Goal: Task Accomplishment & Management: Use online tool/utility

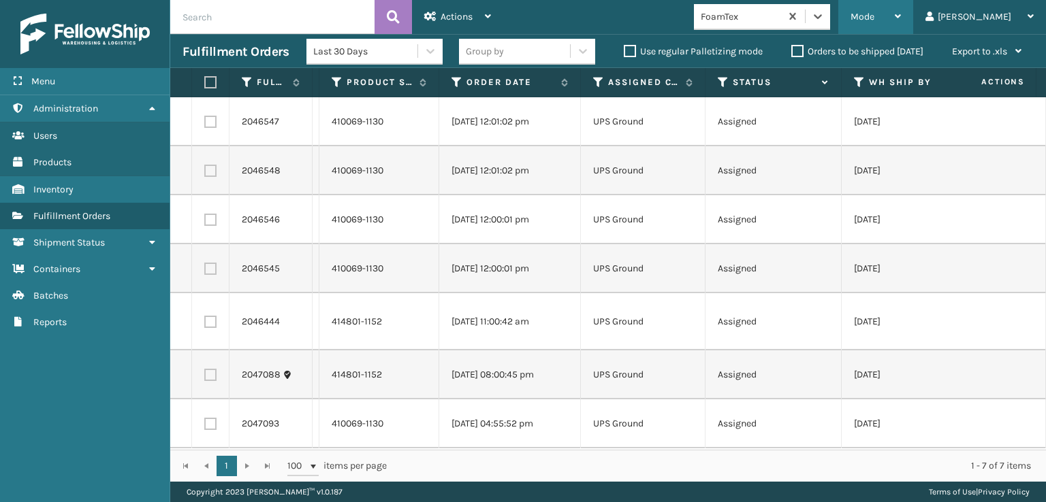
scroll to position [8, 0]
click at [901, 22] on div "Mode" at bounding box center [875, 17] width 50 height 34
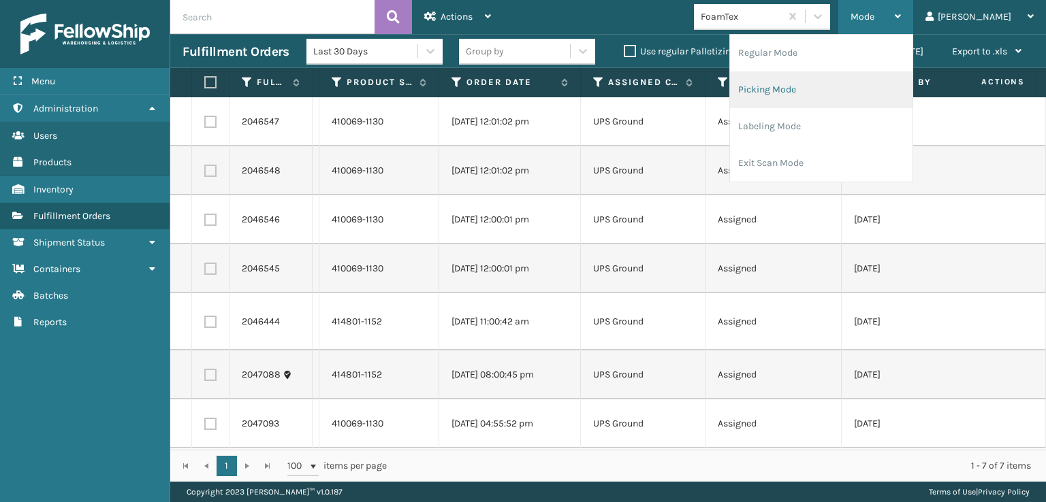
click at [868, 101] on li "Picking Mode" at bounding box center [821, 89] width 182 height 37
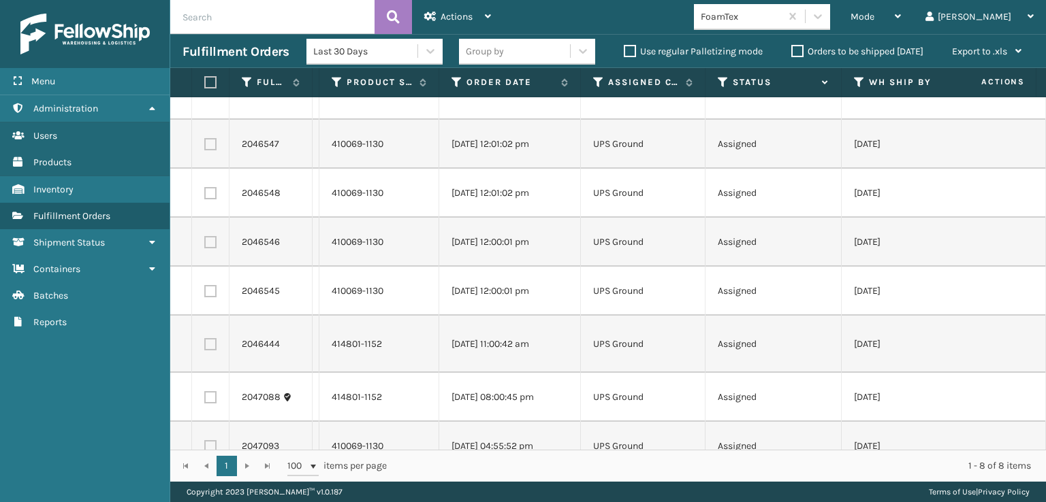
scroll to position [65, 0]
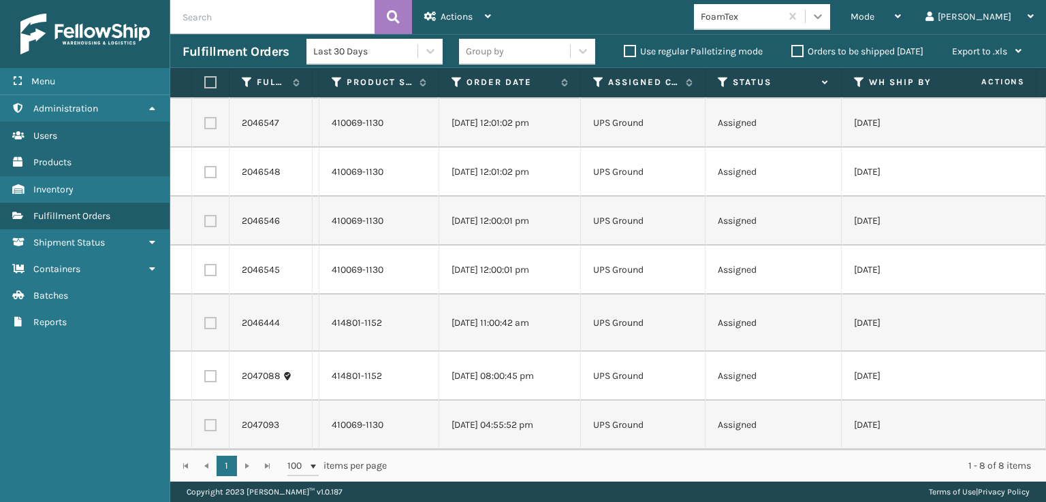
click at [830, 17] on div at bounding box center [817, 16] width 25 height 25
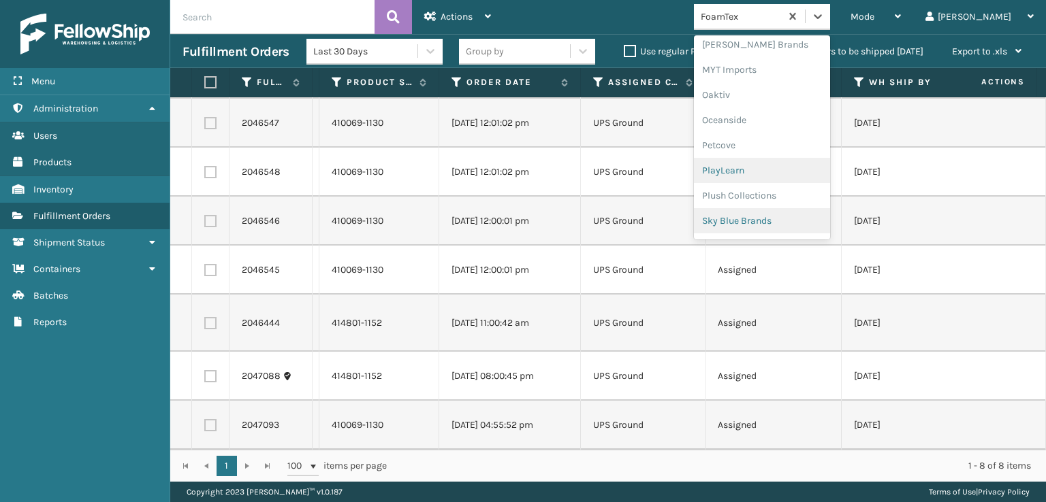
scroll to position [658, 0]
click at [796, 193] on div "SleepGeekz" at bounding box center [762, 199] width 136 height 25
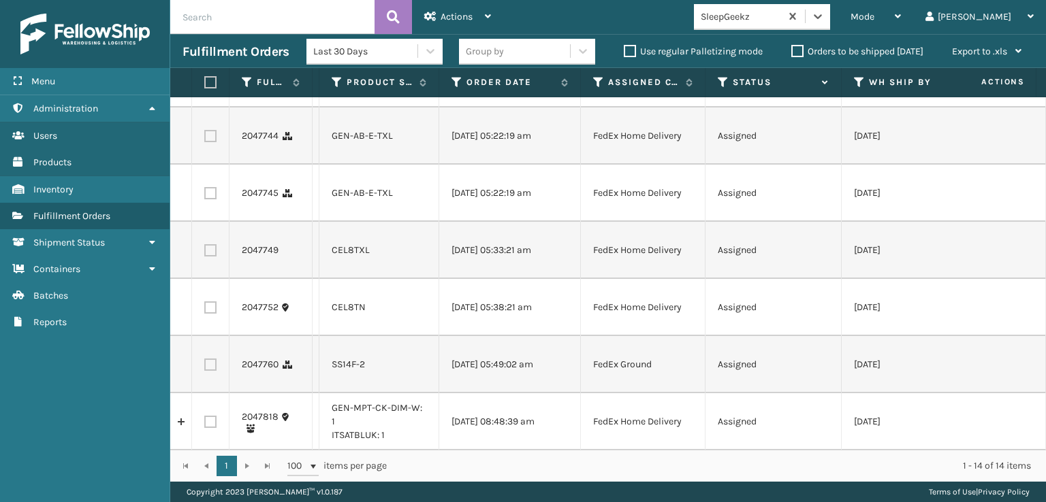
scroll to position [457, 0]
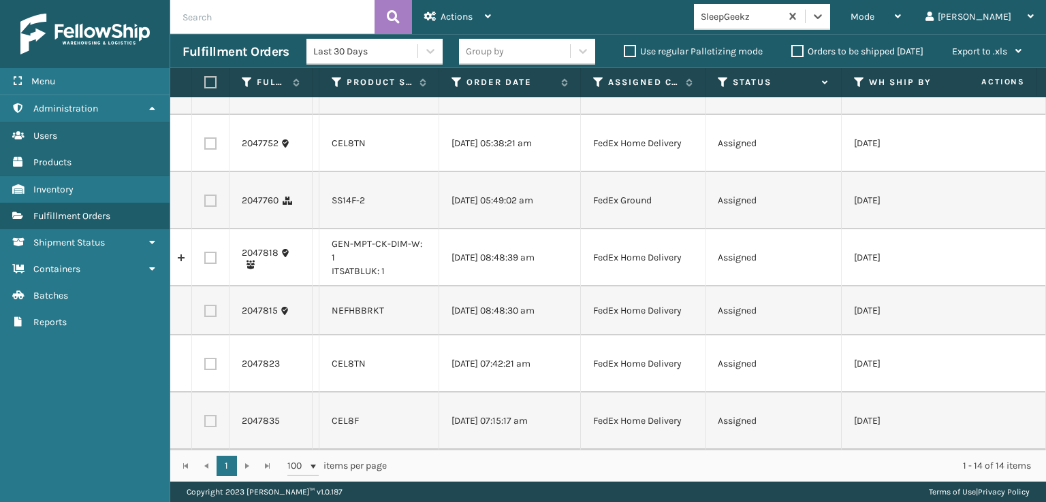
click at [210, 415] on label at bounding box center [210, 421] width 12 height 12
click at [205, 415] on input "checkbox" at bounding box center [204, 419] width 1 height 9
checkbox input "true"
click at [212, 358] on label at bounding box center [210, 364] width 12 height 12
click at [205, 358] on input "checkbox" at bounding box center [204, 362] width 1 height 9
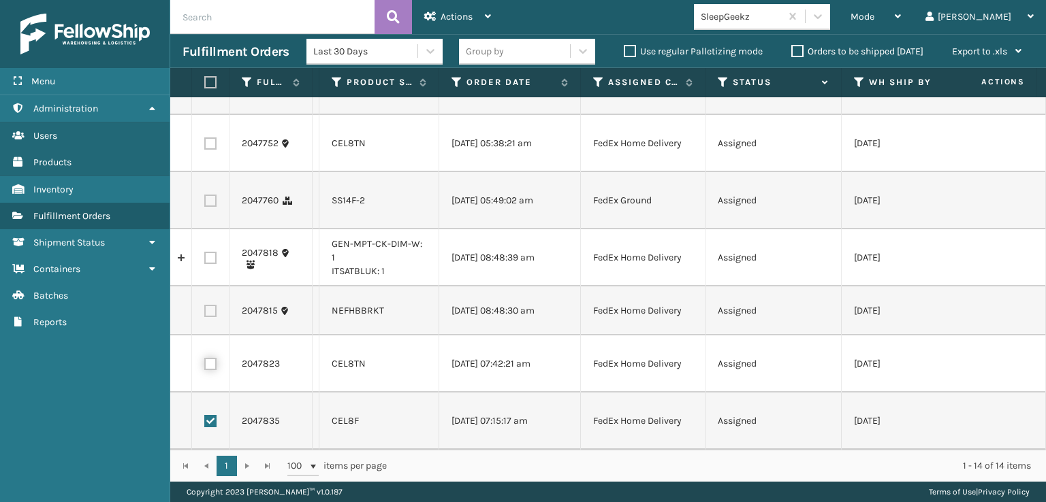
checkbox input "true"
click at [210, 195] on label at bounding box center [210, 201] width 12 height 12
click at [205, 195] on input "checkbox" at bounding box center [204, 199] width 1 height 9
checkbox input "true"
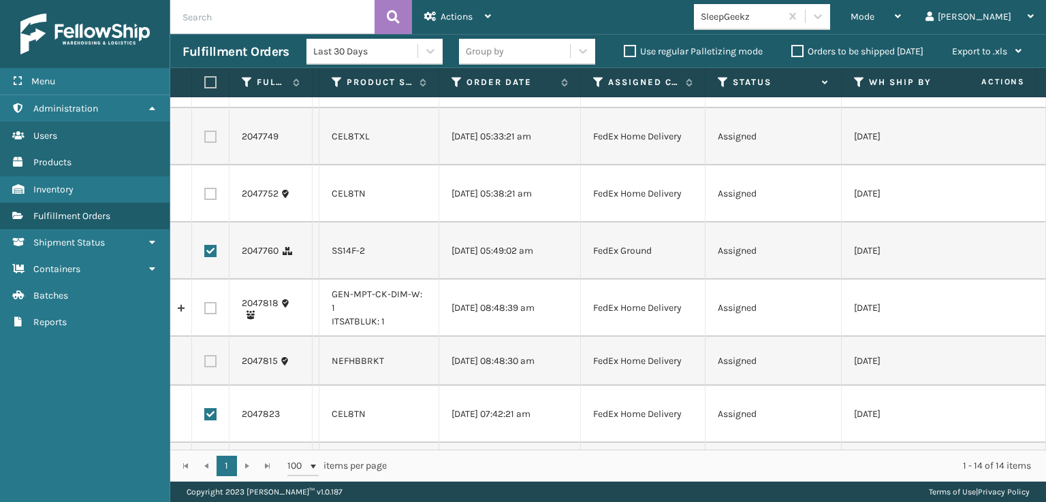
click at [210, 183] on td at bounding box center [210, 193] width 37 height 57
click at [208, 194] on label at bounding box center [210, 194] width 12 height 12
click at [205, 194] on input "checkbox" at bounding box center [204, 192] width 1 height 9
checkbox input "true"
click at [214, 137] on label at bounding box center [210, 137] width 12 height 12
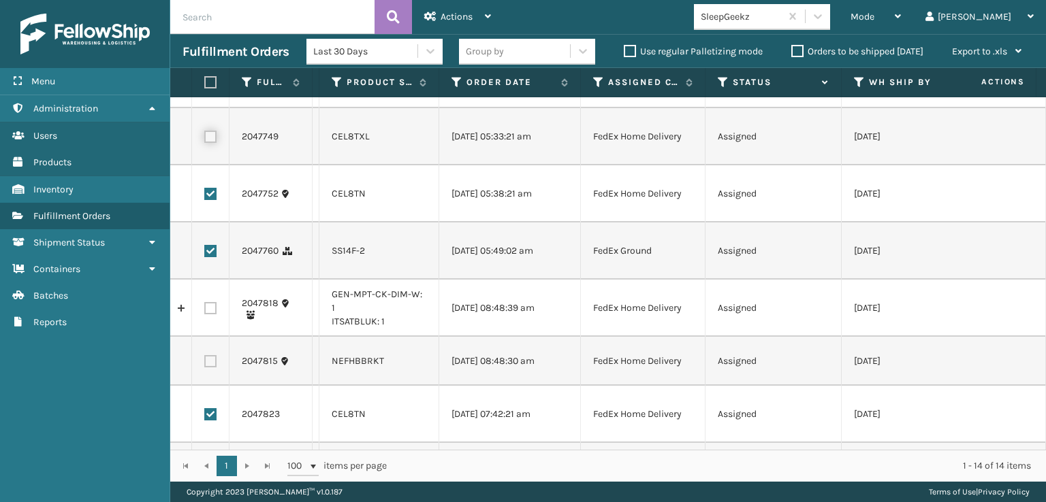
click at [205, 137] on input "checkbox" at bounding box center [204, 135] width 1 height 9
checkbox input "true"
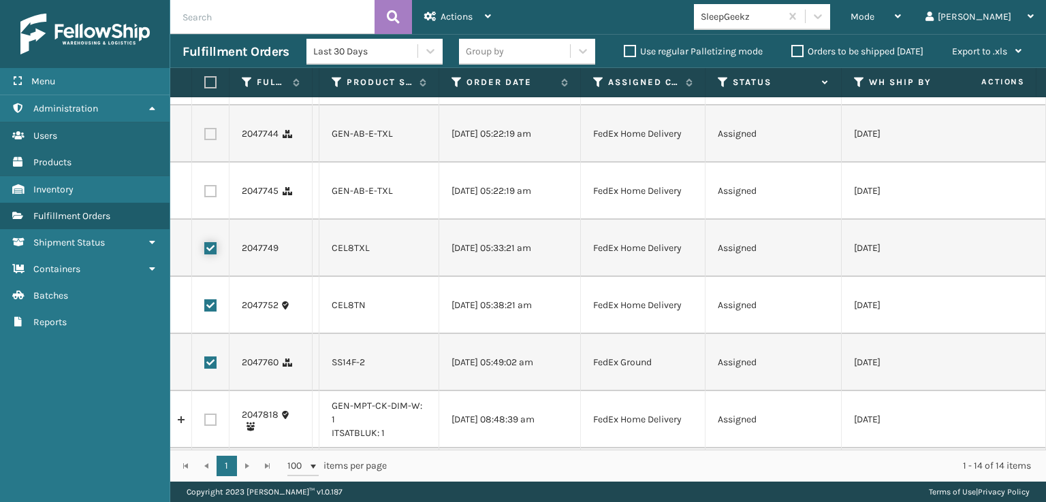
scroll to position [253, 0]
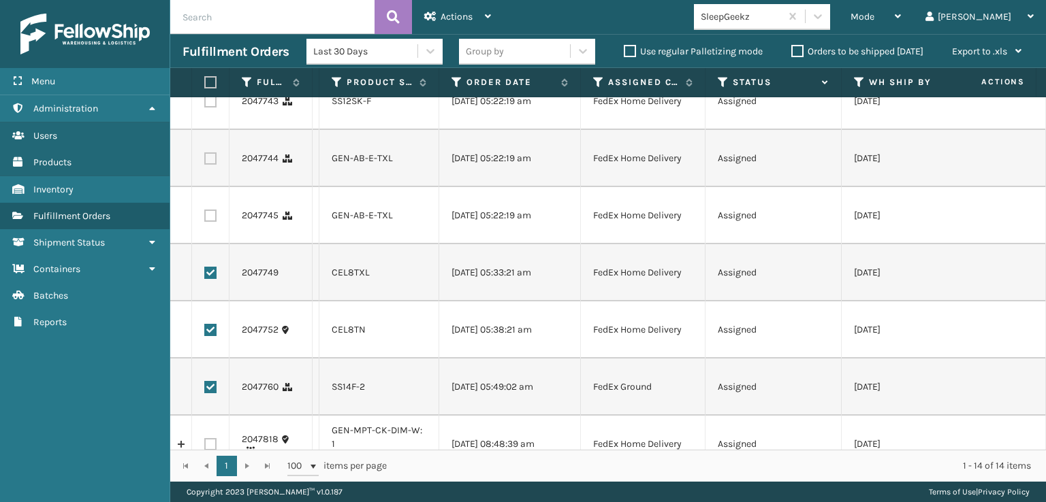
click at [210, 214] on label at bounding box center [210, 216] width 12 height 12
click at [205, 214] on input "checkbox" at bounding box center [204, 214] width 1 height 9
checkbox input "true"
click at [214, 156] on label at bounding box center [210, 158] width 12 height 12
click at [205, 156] on input "checkbox" at bounding box center [204, 156] width 1 height 9
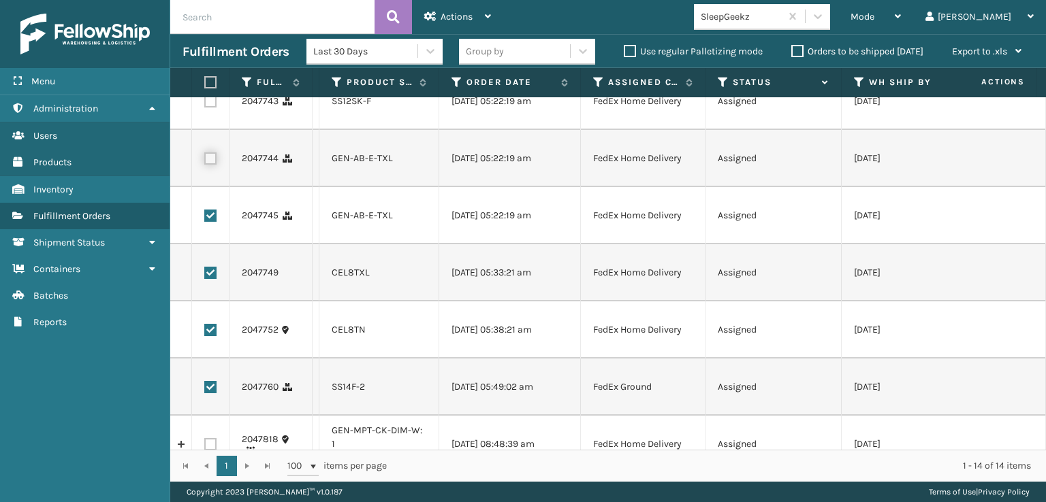
checkbox input "true"
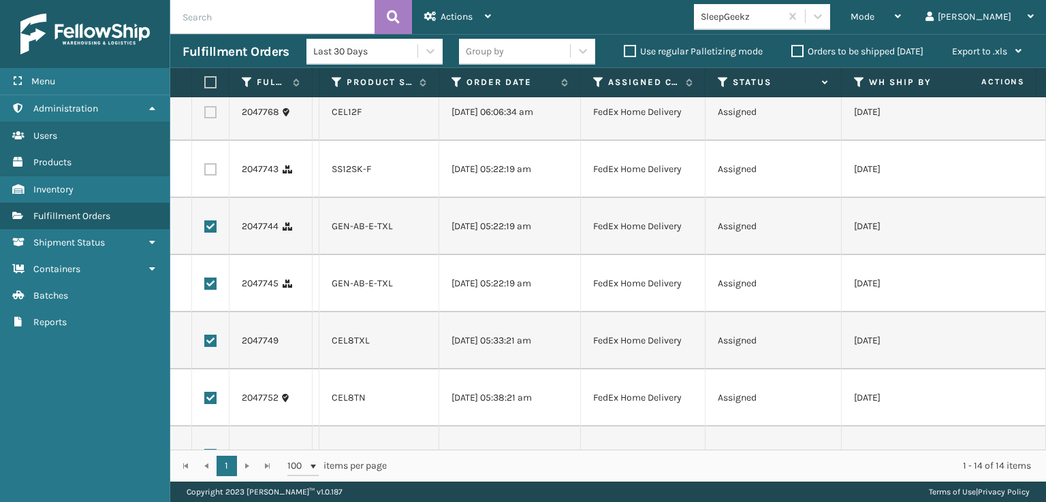
click at [215, 179] on td at bounding box center [210, 169] width 37 height 57
click at [211, 175] on td at bounding box center [210, 169] width 37 height 57
click at [212, 169] on label at bounding box center [210, 169] width 12 height 12
click at [205, 169] on input "checkbox" at bounding box center [204, 167] width 1 height 9
checkbox input "true"
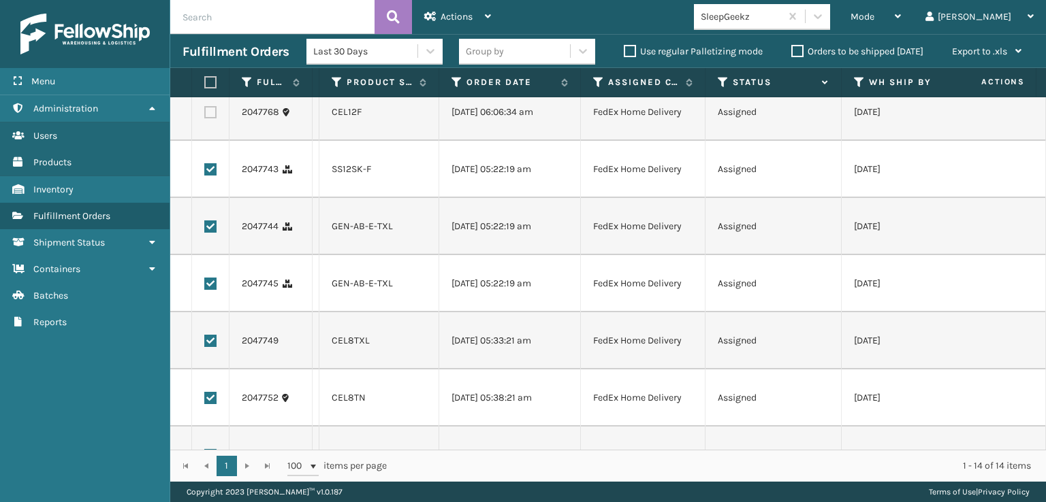
click at [214, 112] on label at bounding box center [210, 112] width 12 height 12
click at [205, 112] on input "checkbox" at bounding box center [204, 110] width 1 height 9
checkbox input "true"
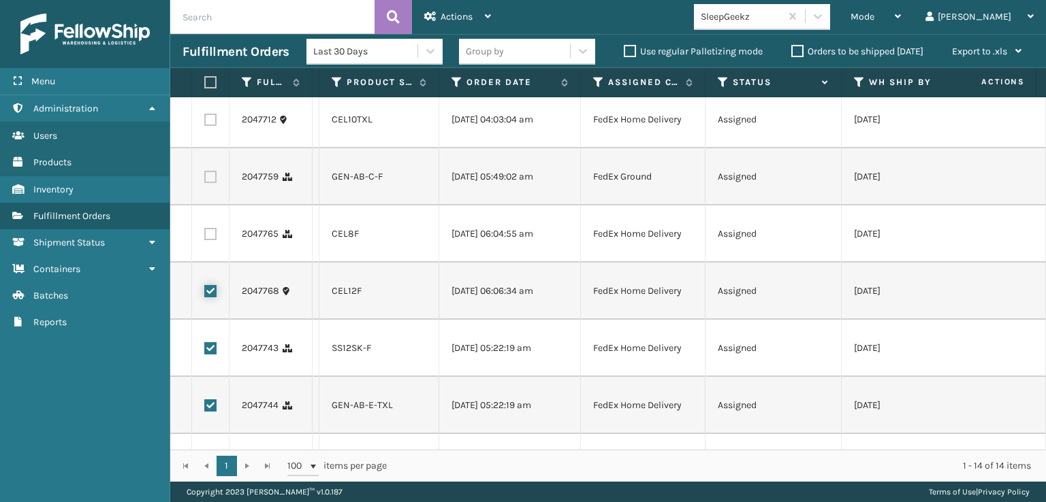
scroll to position [0, 0]
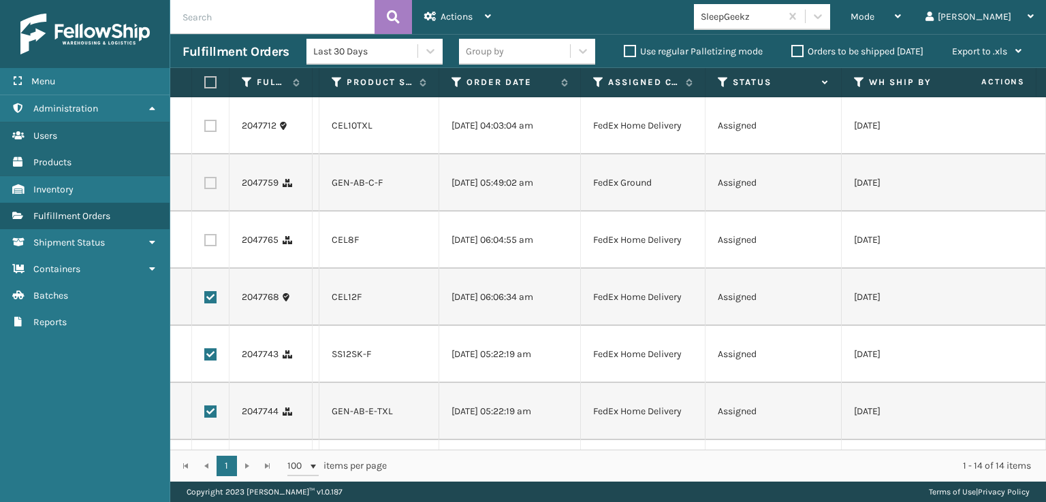
click at [212, 236] on label at bounding box center [210, 240] width 12 height 12
click at [205, 236] on input "checkbox" at bounding box center [204, 238] width 1 height 9
checkbox input "true"
click at [208, 186] on label at bounding box center [210, 183] width 12 height 12
click at [205, 186] on input "checkbox" at bounding box center [204, 181] width 1 height 9
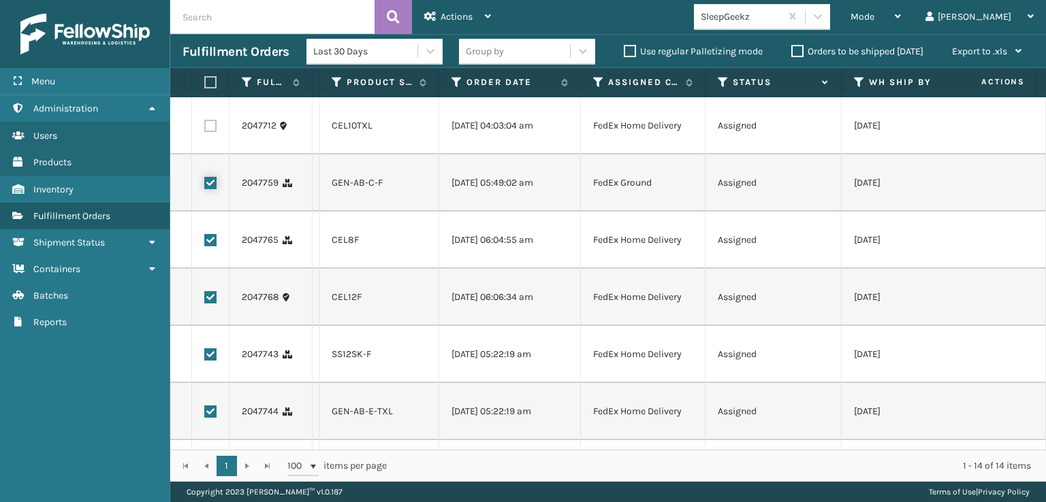
checkbox input "true"
click at [213, 123] on label at bounding box center [210, 126] width 12 height 12
click at [205, 123] on input "checkbox" at bounding box center [204, 124] width 1 height 9
checkbox input "true"
click at [477, 22] on div "Actions" at bounding box center [457, 17] width 67 height 34
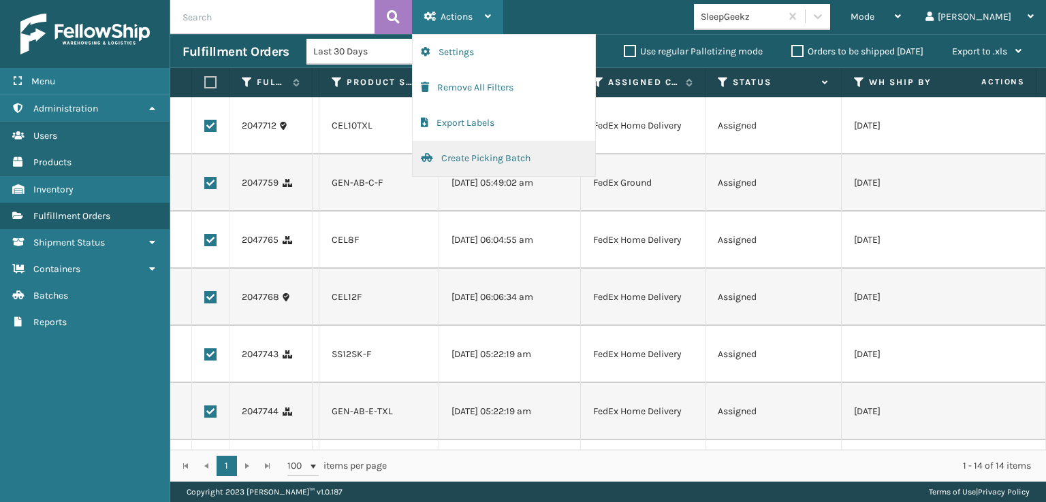
click at [482, 157] on button "Create Picking Batch" at bounding box center [504, 158] width 182 height 35
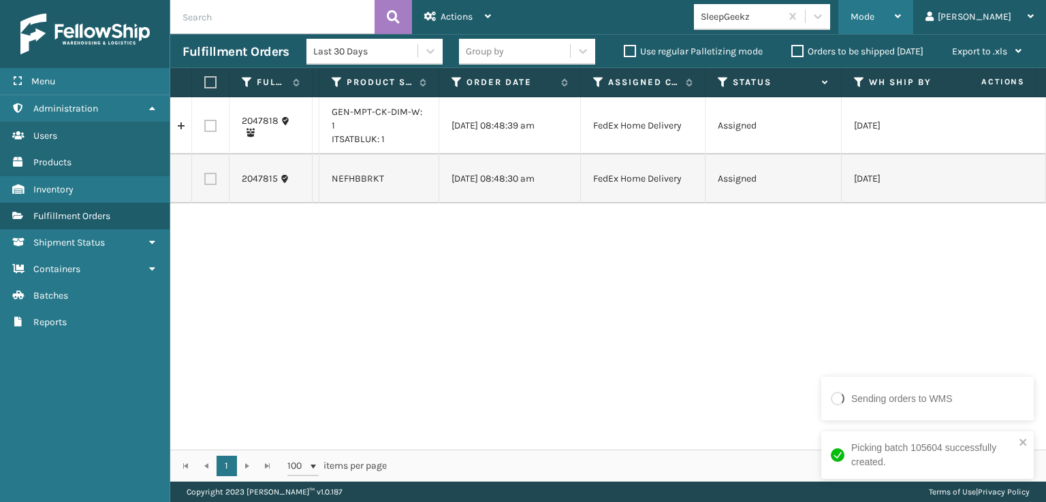
click at [901, 10] on div "Mode" at bounding box center [875, 17] width 50 height 34
click at [803, 406] on div "2047818 SS43997(1) GEN-MPT-CK-DIM-W: 1 ITSATBLUK: 1 [DATE] 08:48:39 am FedEx Ho…" at bounding box center [607, 273] width 875 height 353
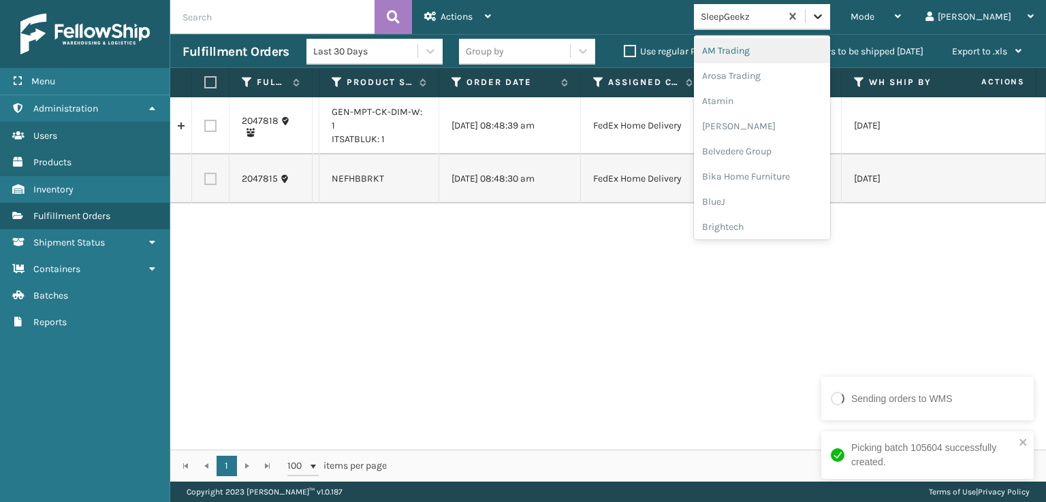
click at [824, 22] on icon at bounding box center [818, 17] width 14 height 14
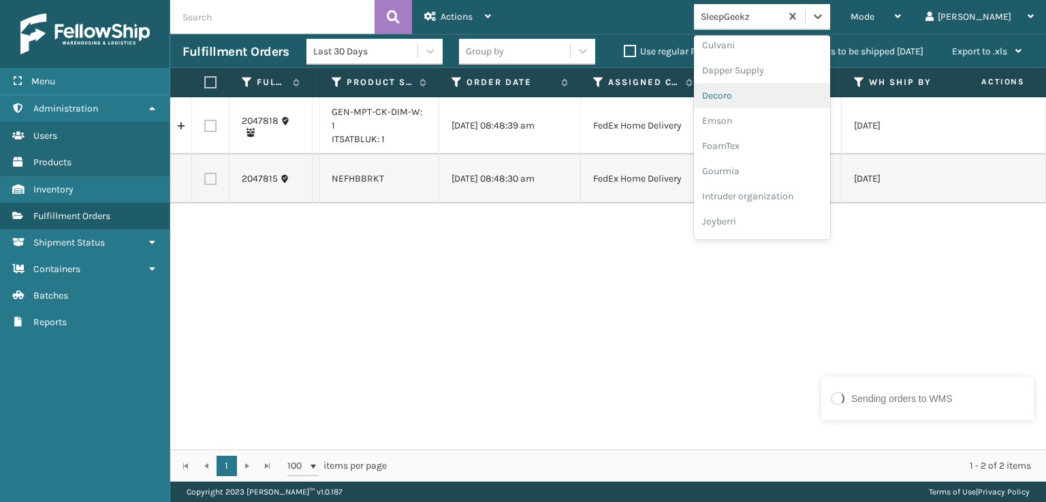
scroll to position [272, 0]
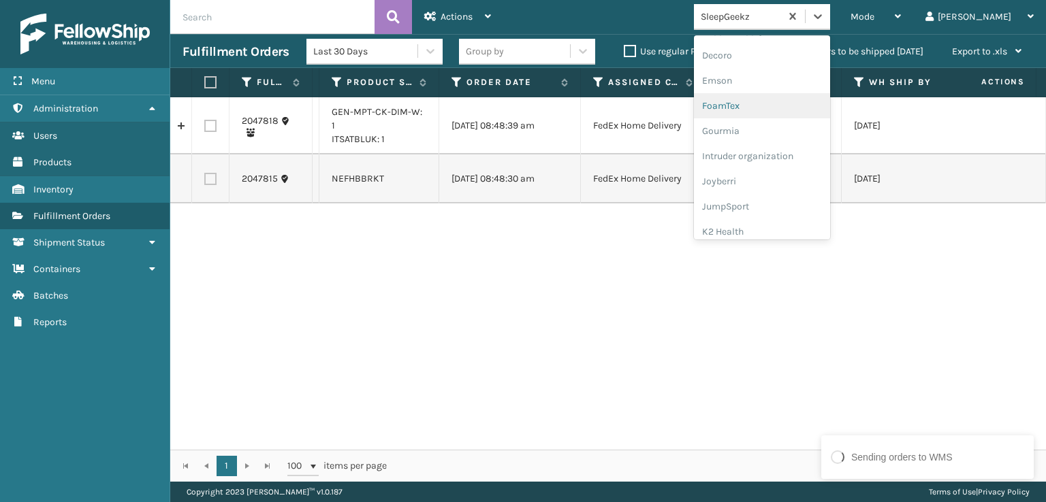
click at [794, 110] on div "FoamTex" at bounding box center [762, 105] width 136 height 25
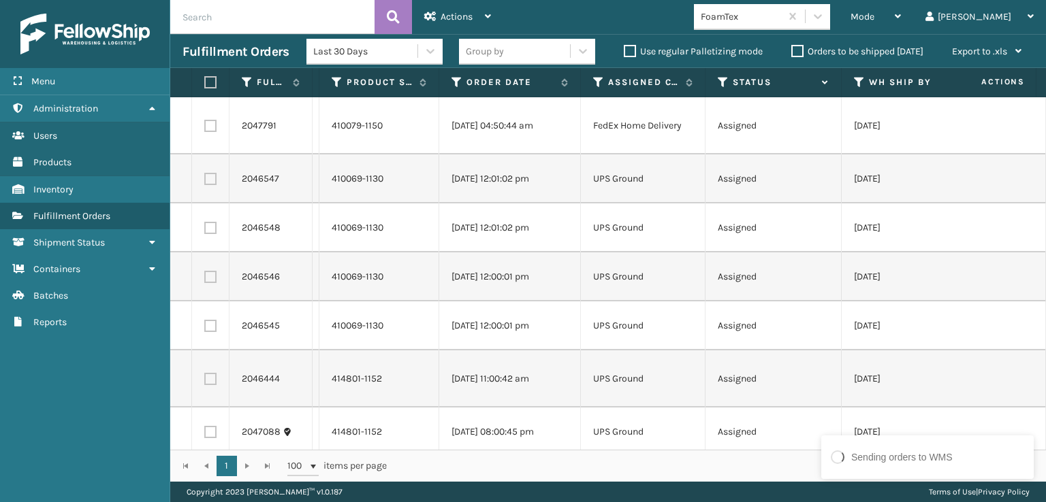
click at [215, 175] on label at bounding box center [210, 179] width 12 height 12
click at [205, 175] on input "checkbox" at bounding box center [204, 177] width 1 height 9
checkbox input "true"
click at [212, 231] on label at bounding box center [210, 228] width 12 height 12
click at [205, 231] on input "checkbox" at bounding box center [204, 226] width 1 height 9
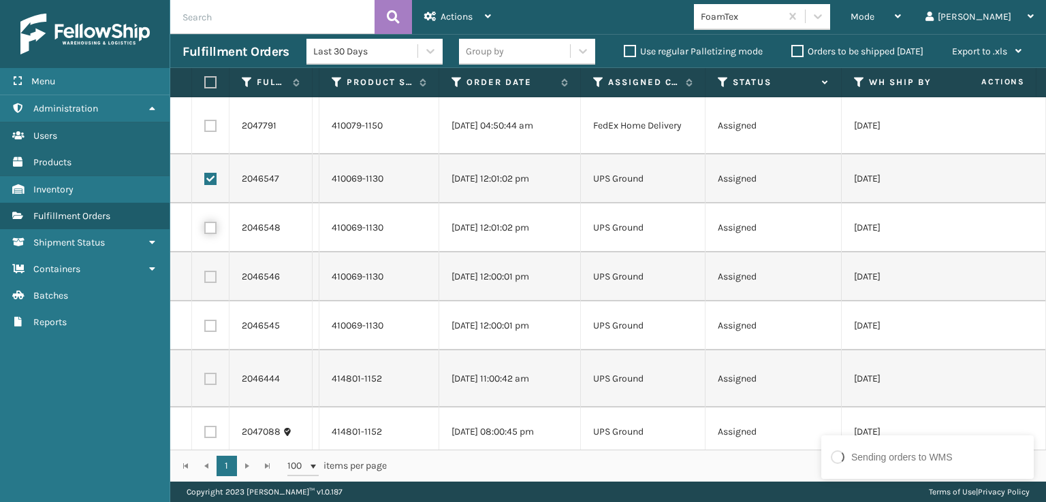
checkbox input "true"
click at [212, 276] on label at bounding box center [210, 277] width 12 height 12
click at [205, 276] on input "checkbox" at bounding box center [204, 275] width 1 height 9
checkbox input "true"
click at [212, 328] on label at bounding box center [210, 326] width 12 height 12
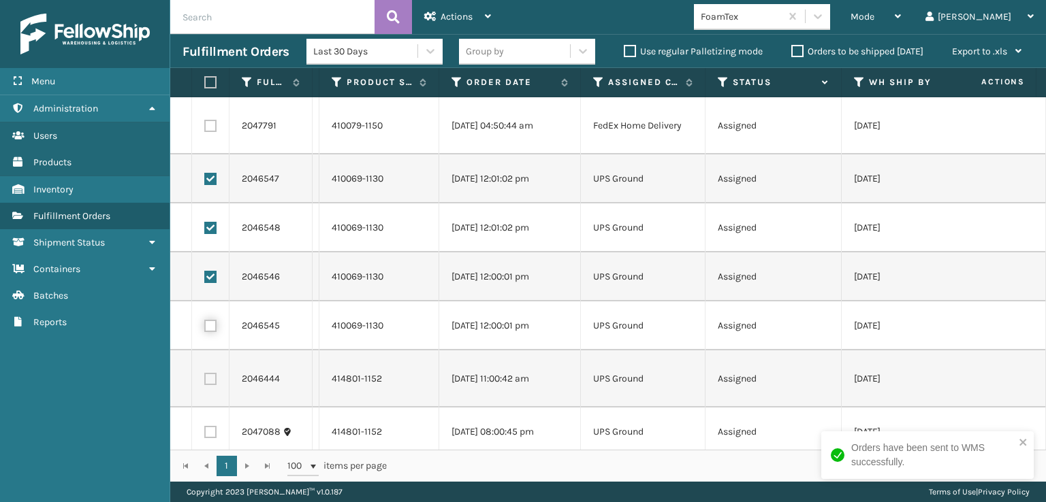
click at [205, 328] on input "checkbox" at bounding box center [204, 324] width 1 height 9
checkbox input "true"
click at [212, 381] on label at bounding box center [210, 379] width 12 height 12
click at [205, 381] on input "checkbox" at bounding box center [204, 377] width 1 height 9
checkbox input "true"
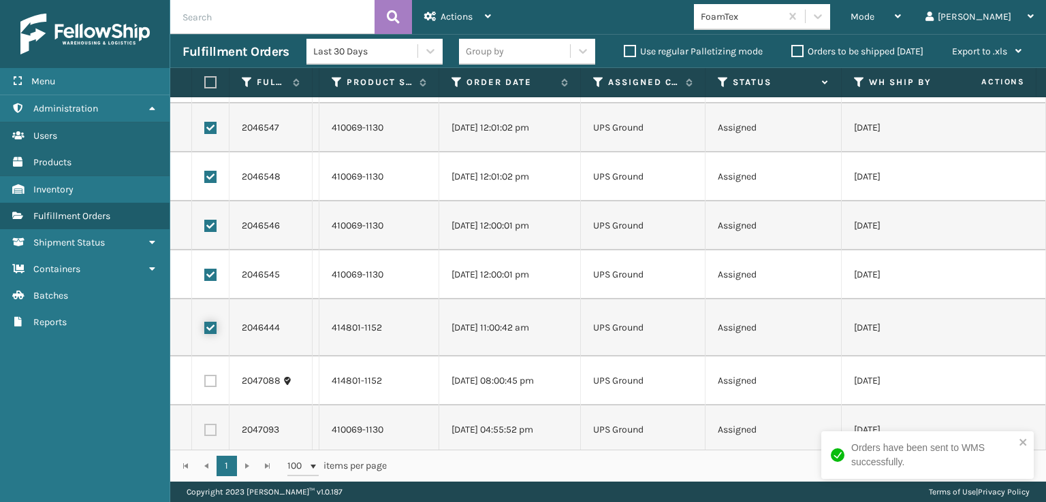
scroll to position [65, 0]
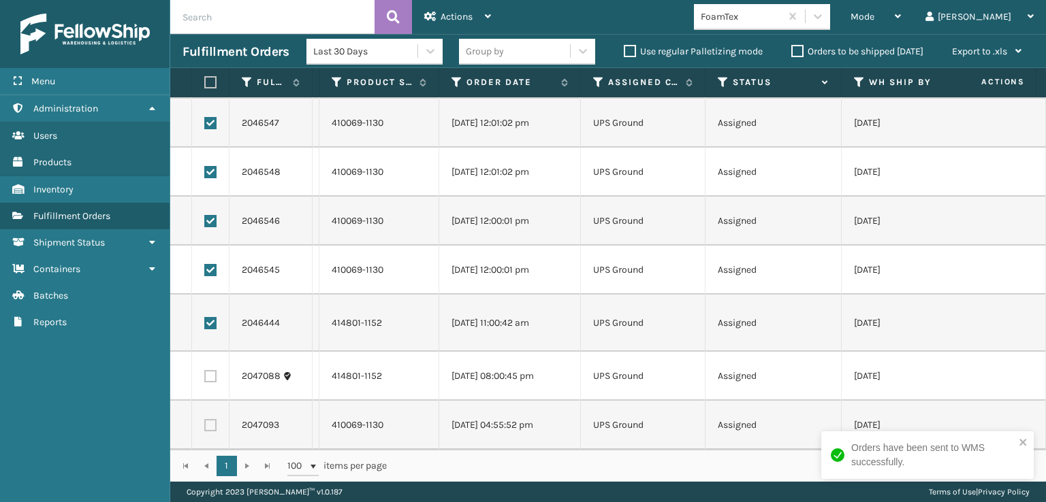
click at [208, 370] on label at bounding box center [210, 376] width 12 height 12
click at [205, 370] on input "checkbox" at bounding box center [204, 374] width 1 height 9
checkbox input "true"
drag, startPoint x: 213, startPoint y: 415, endPoint x: 237, endPoint y: 387, distance: 36.7
click at [214, 419] on label at bounding box center [210, 425] width 12 height 12
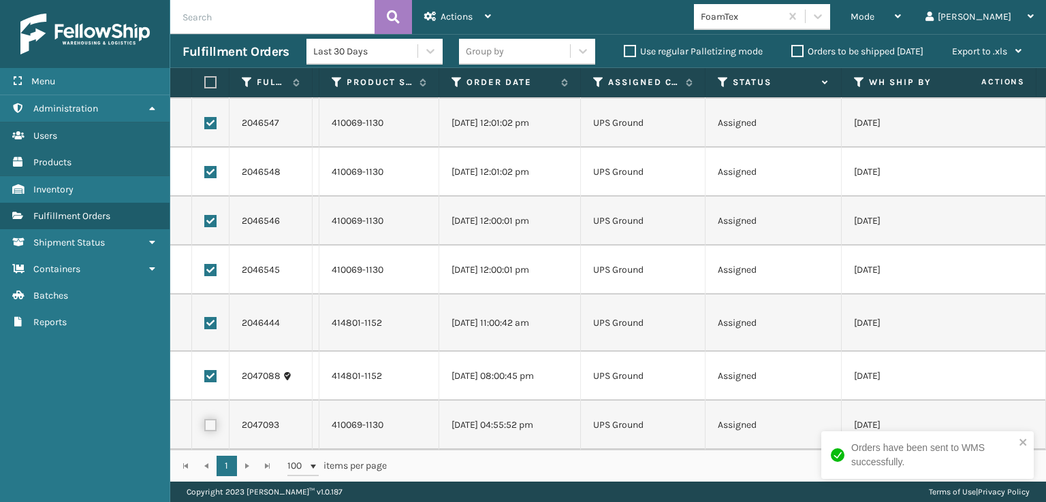
click at [205, 419] on input "checkbox" at bounding box center [204, 423] width 1 height 9
checkbox input "true"
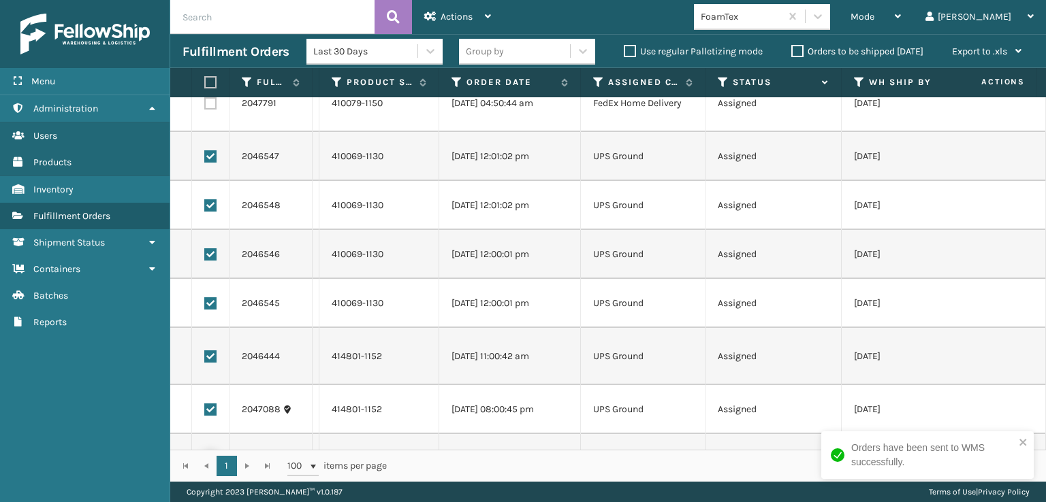
scroll to position [0, 0]
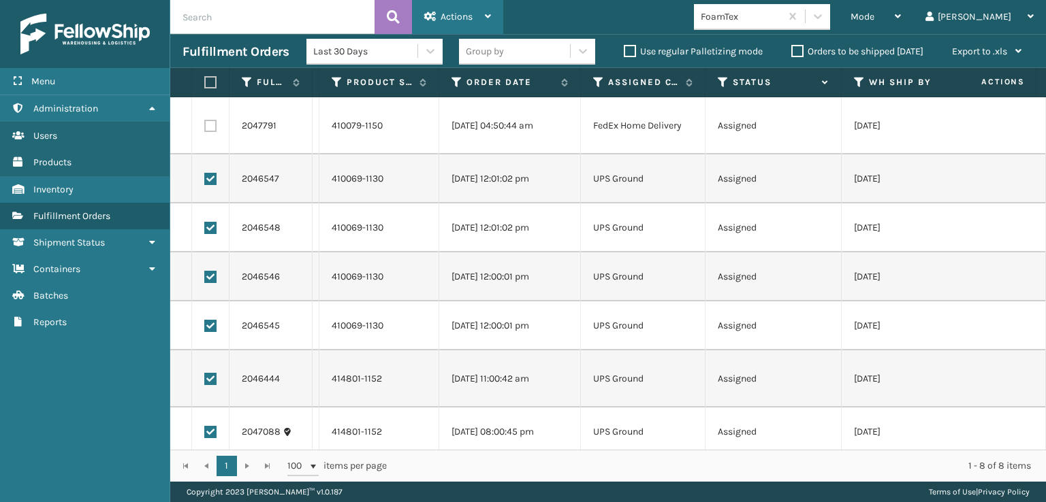
click at [490, 17] on icon at bounding box center [488, 17] width 6 height 10
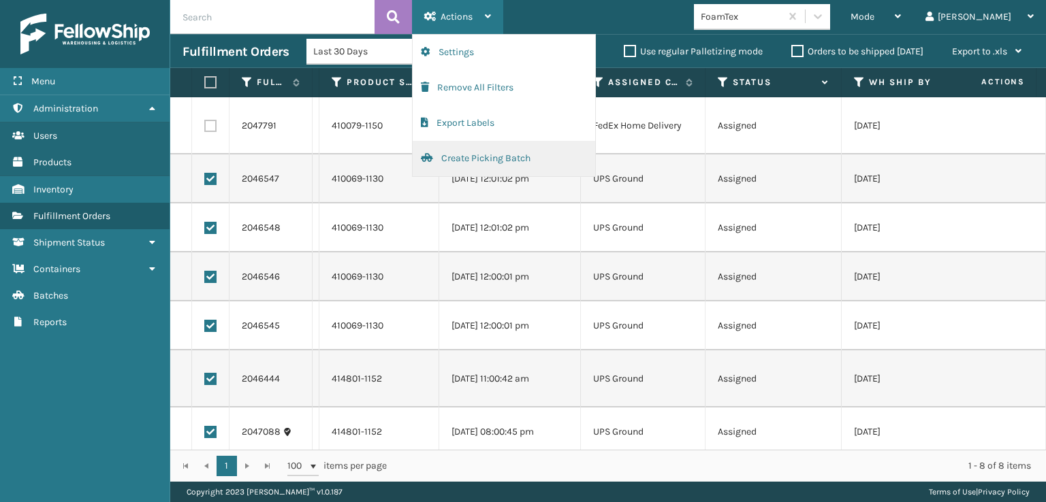
click at [485, 161] on button "Create Picking Batch" at bounding box center [504, 158] width 182 height 35
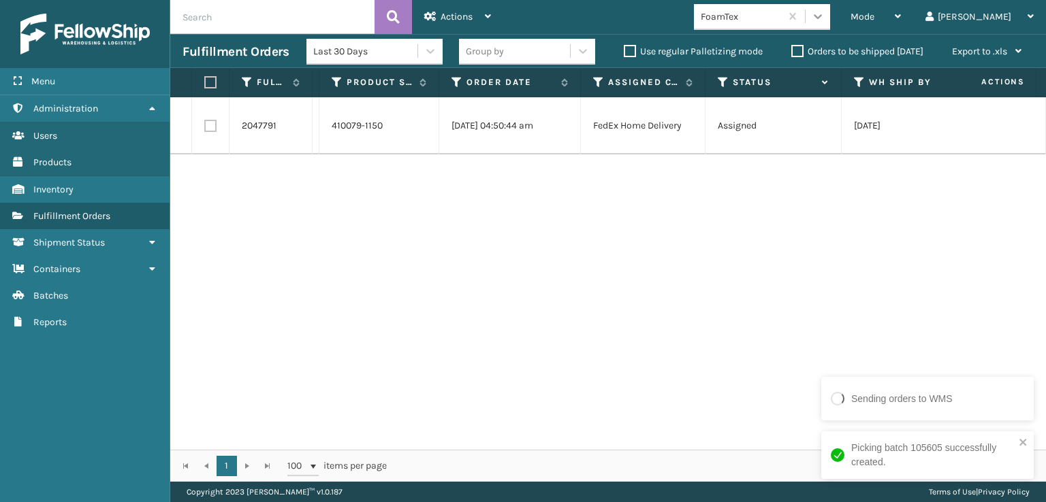
click at [824, 18] on icon at bounding box center [818, 17] width 14 height 14
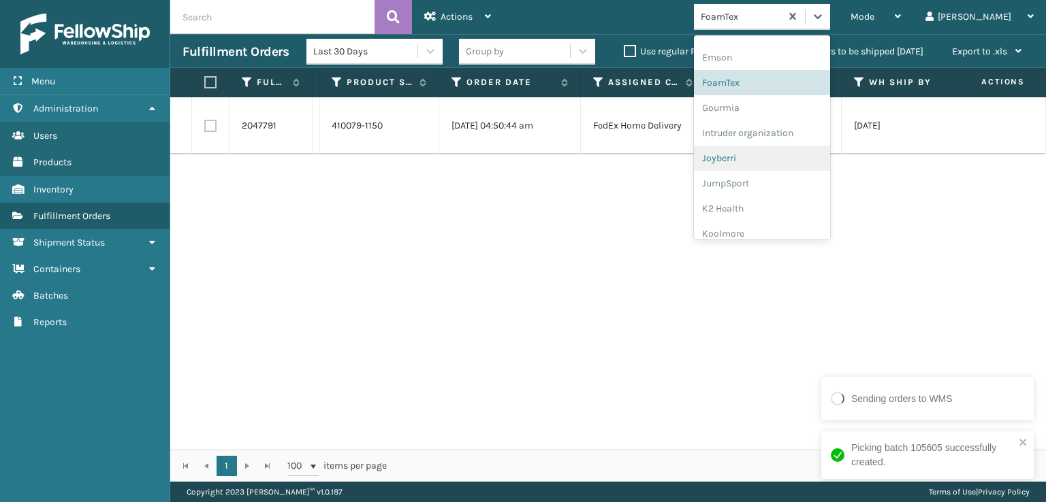
scroll to position [430, 0]
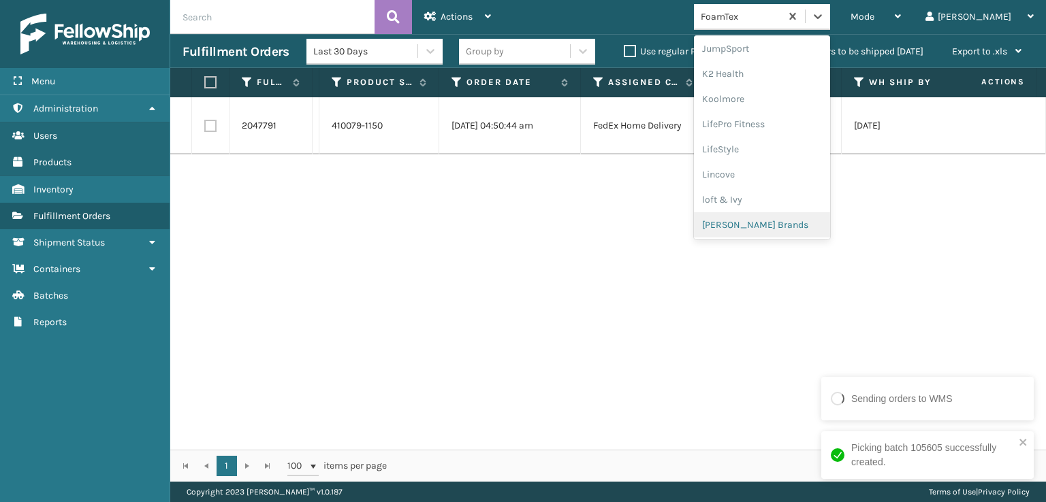
click at [795, 229] on div "[PERSON_NAME] Brands" at bounding box center [762, 224] width 136 height 25
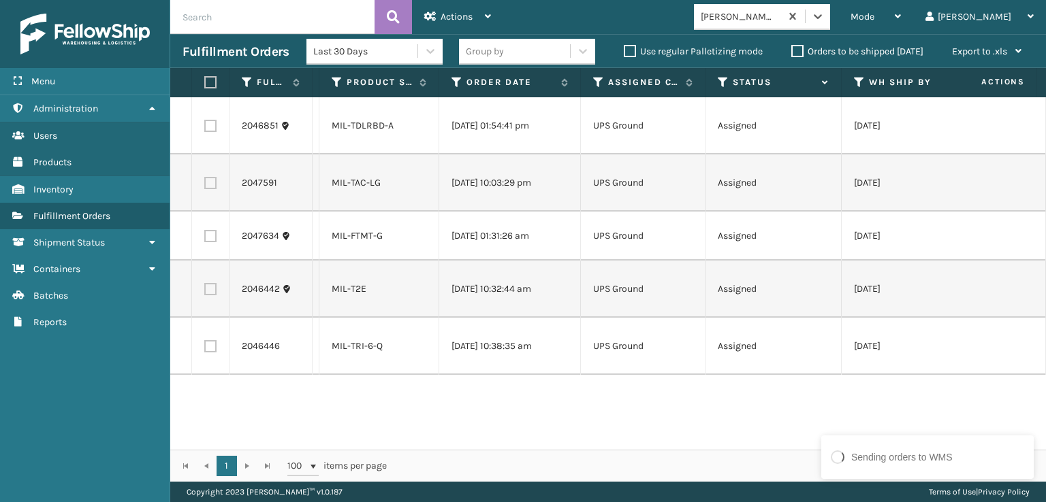
click at [212, 76] on label at bounding box center [208, 82] width 8 height 12
click at [205, 78] on input "checkbox" at bounding box center [204, 82] width 1 height 9
checkbox input "true"
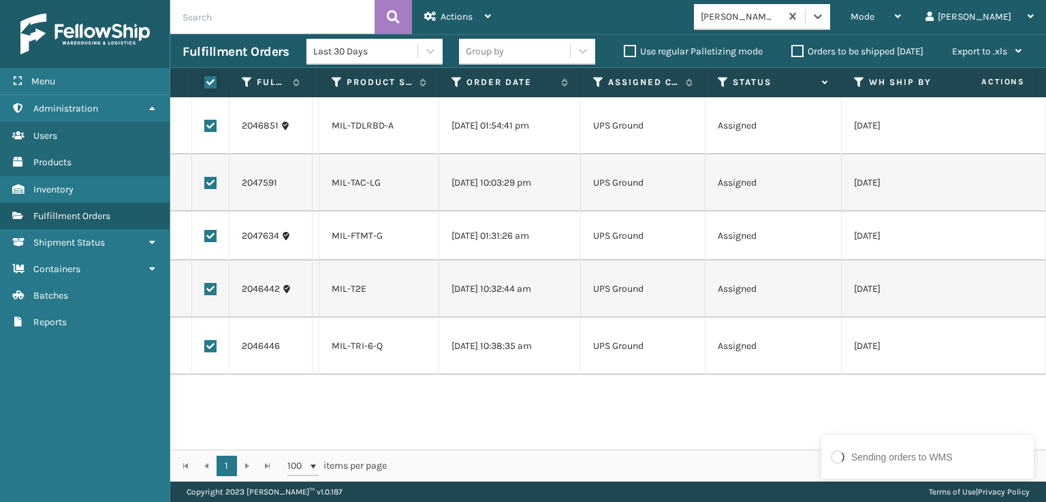
checkbox input "true"
click at [486, 7] on div "Actions" at bounding box center [457, 17] width 67 height 34
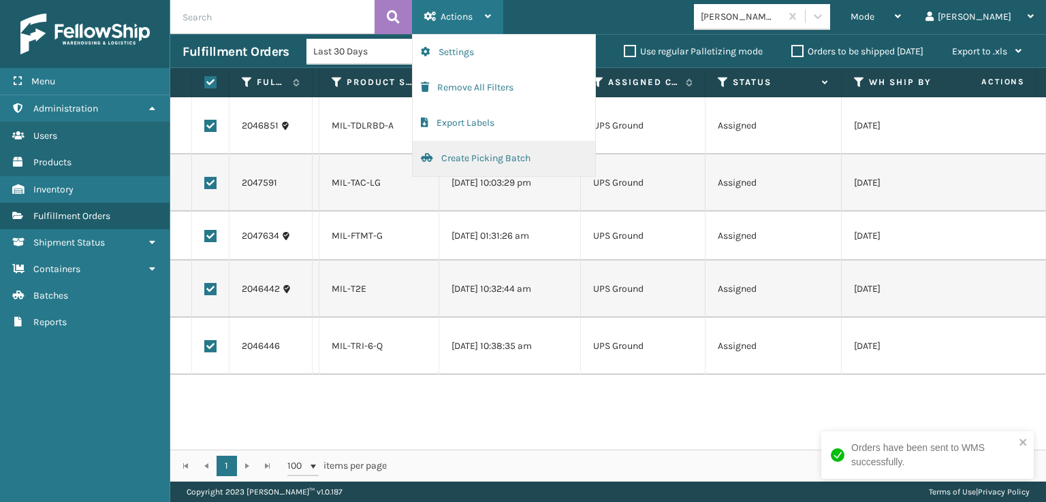
click at [474, 161] on button "Create Picking Batch" at bounding box center [504, 158] width 182 height 35
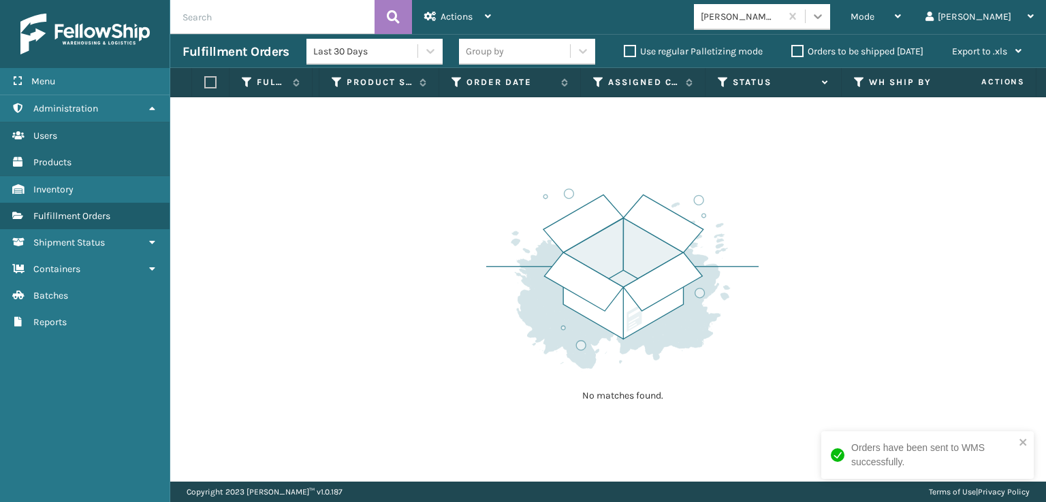
click at [824, 21] on icon at bounding box center [818, 17] width 14 height 14
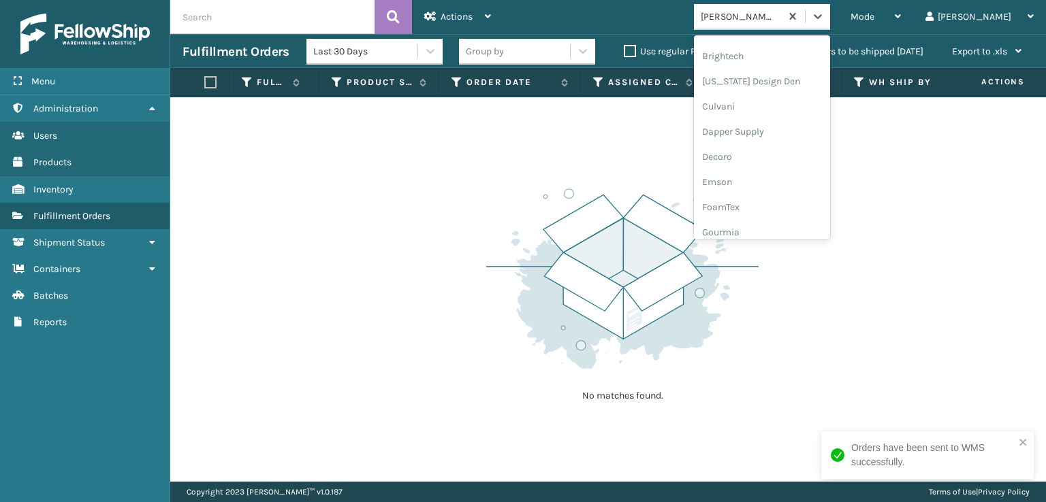
scroll to position [204, 0]
click at [798, 176] on div "FoamTex" at bounding box center [762, 173] width 136 height 25
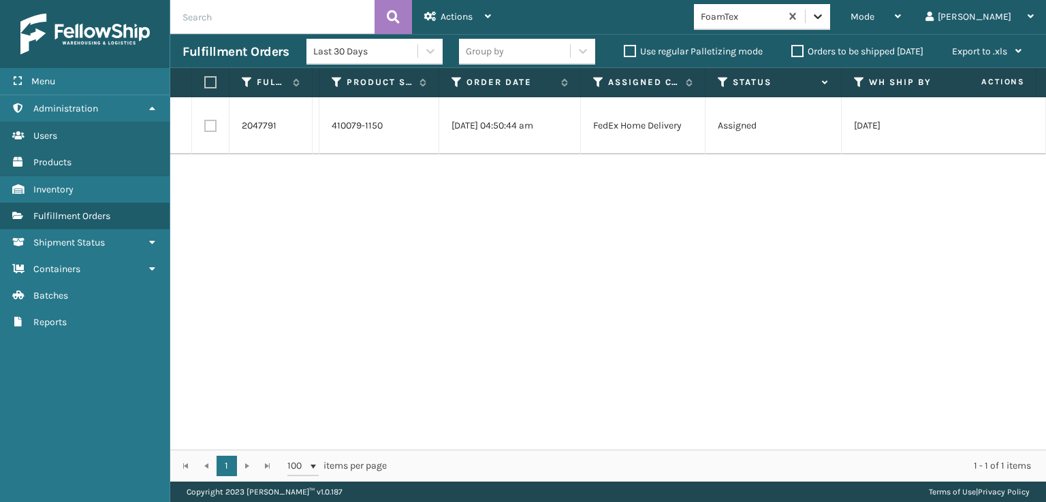
click at [830, 10] on div at bounding box center [817, 16] width 25 height 25
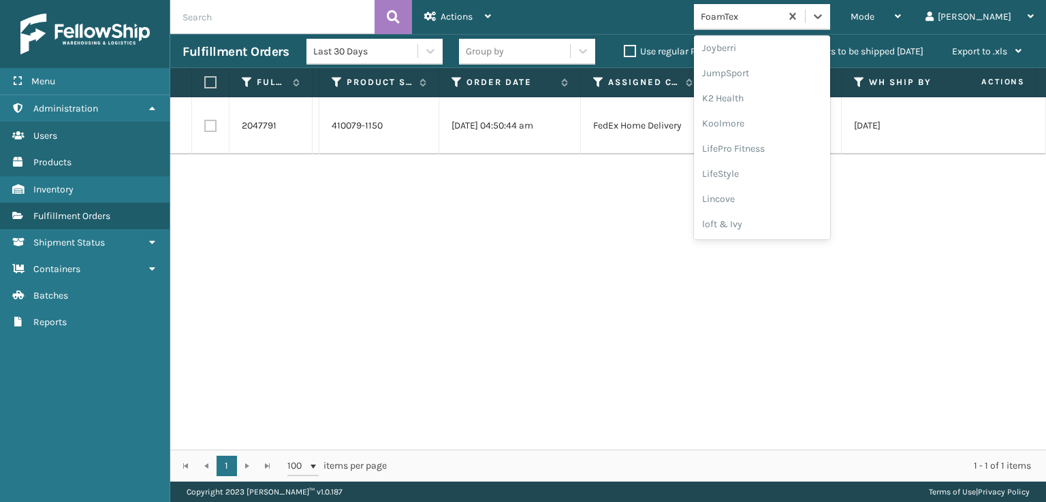
scroll to position [430, 0]
click at [788, 226] on div "[PERSON_NAME] Brands" at bounding box center [762, 224] width 136 height 25
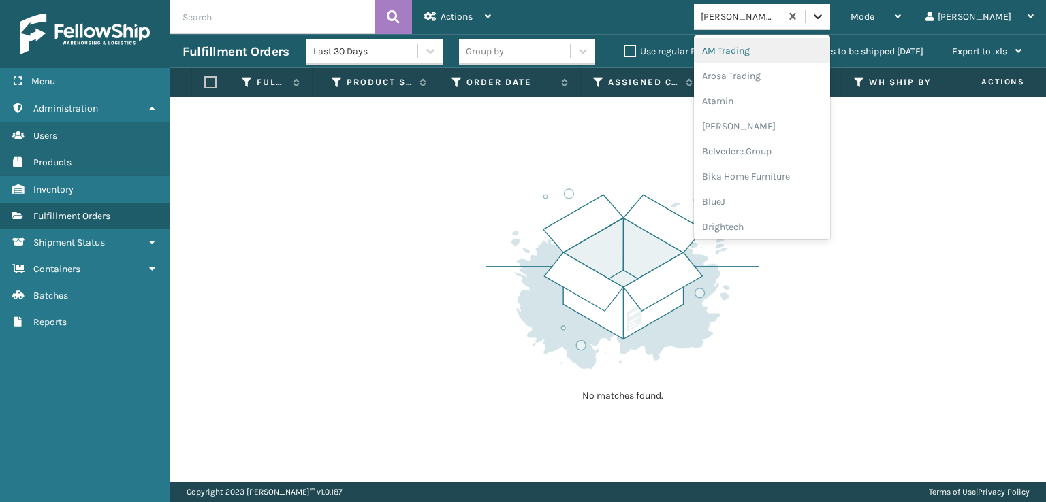
click at [830, 8] on div at bounding box center [817, 16] width 25 height 25
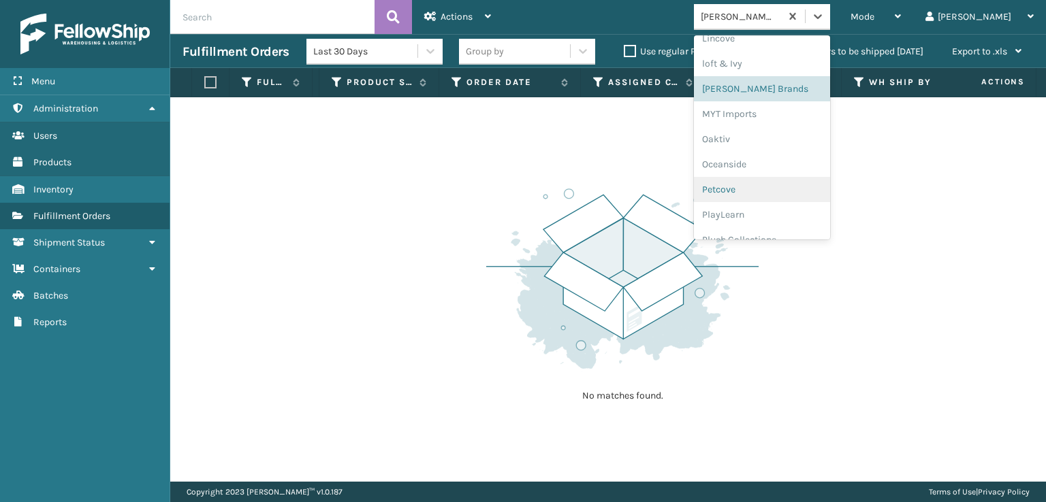
scroll to position [634, 0]
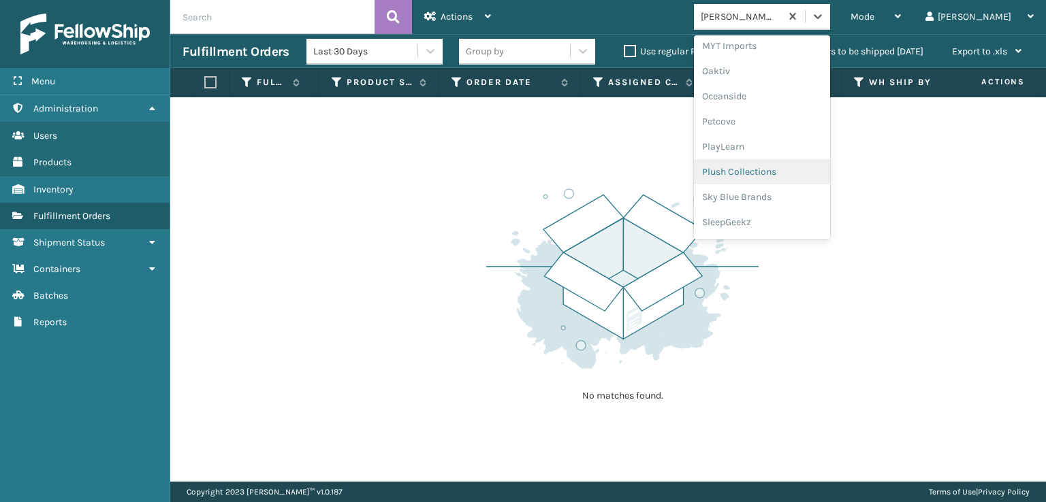
click at [798, 178] on div "Plush Collections" at bounding box center [762, 171] width 136 height 25
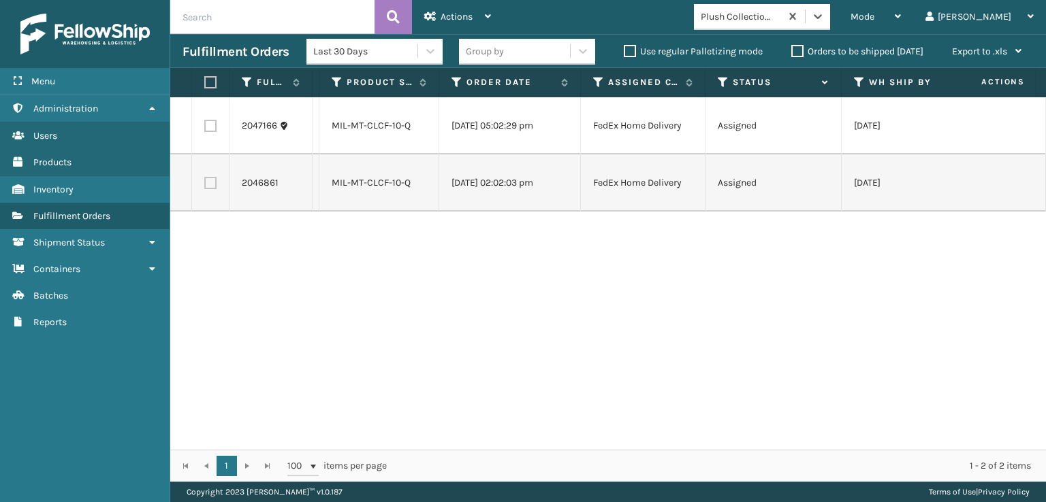
click at [211, 86] on label at bounding box center [208, 82] width 8 height 12
click at [205, 86] on input "checkbox" at bounding box center [204, 82] width 1 height 9
checkbox input "true"
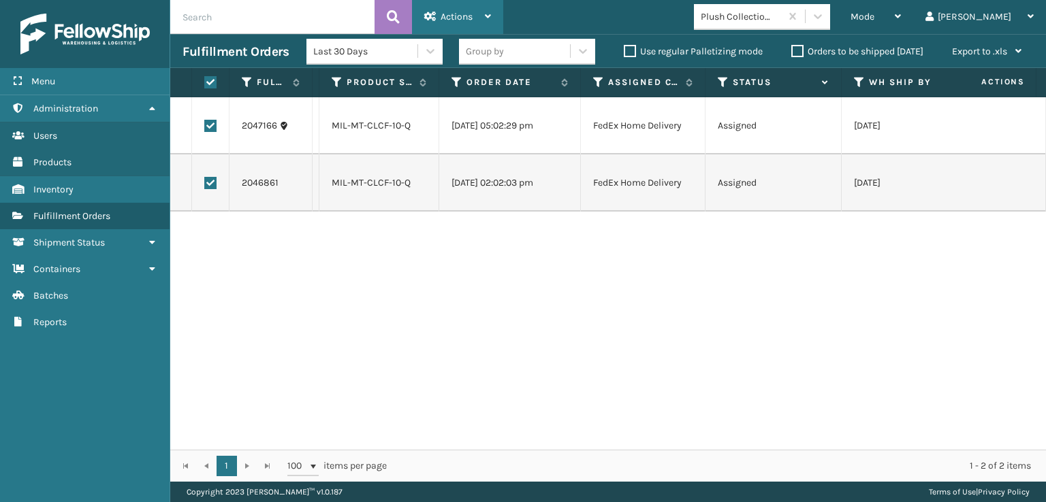
click at [449, 7] on div "Actions" at bounding box center [457, 17] width 67 height 34
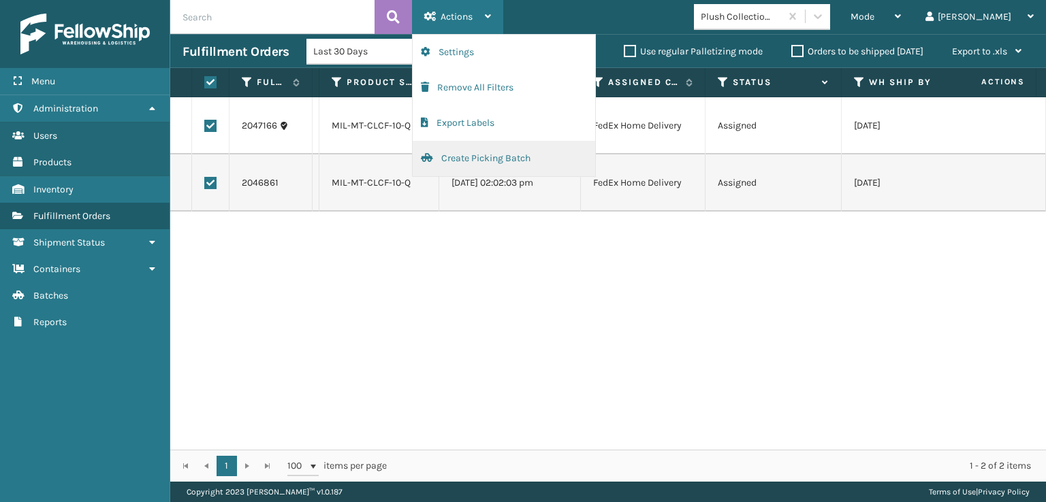
click at [451, 148] on button "Create Picking Batch" at bounding box center [504, 158] width 182 height 35
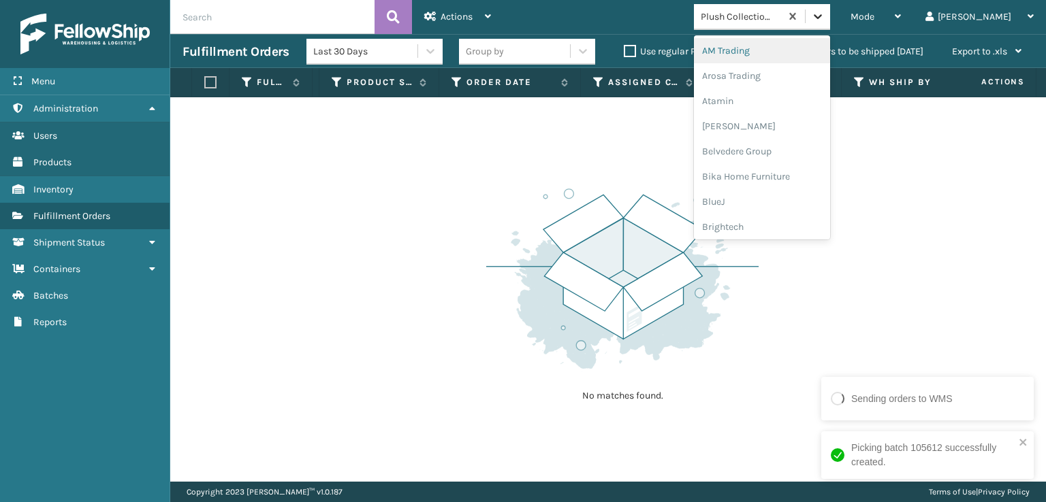
click at [830, 28] on div at bounding box center [817, 16] width 25 height 25
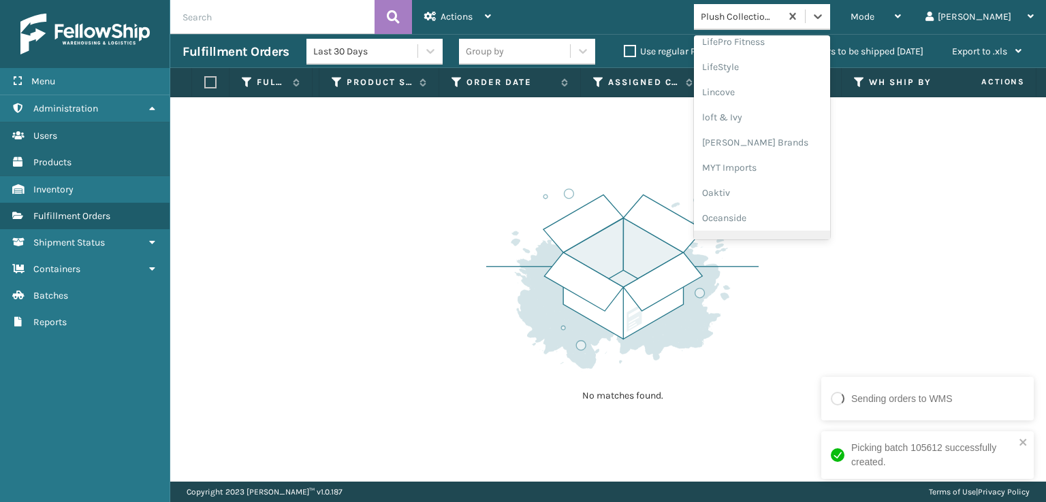
scroll to position [658, 0]
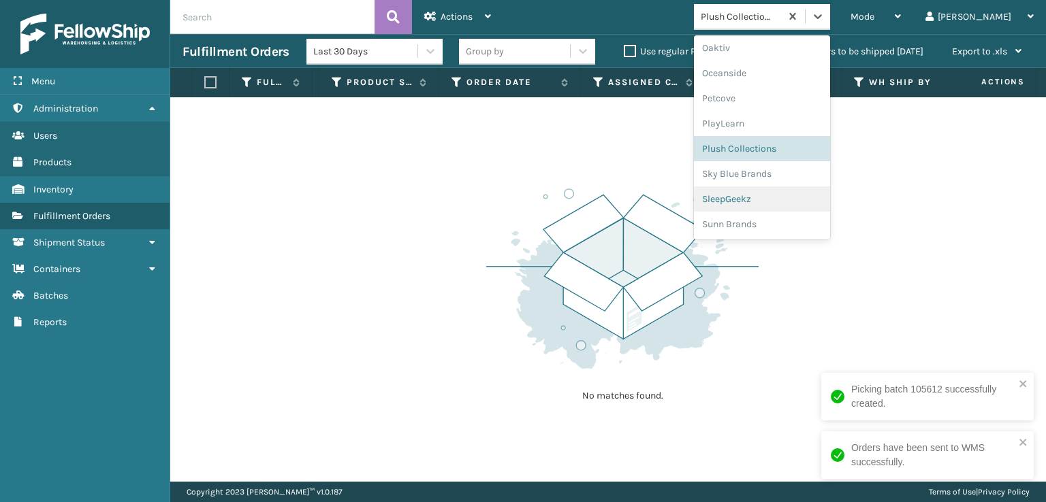
click at [809, 194] on div "SleepGeekz" at bounding box center [762, 199] width 136 height 25
